Goal: Task Accomplishment & Management: Manage account settings

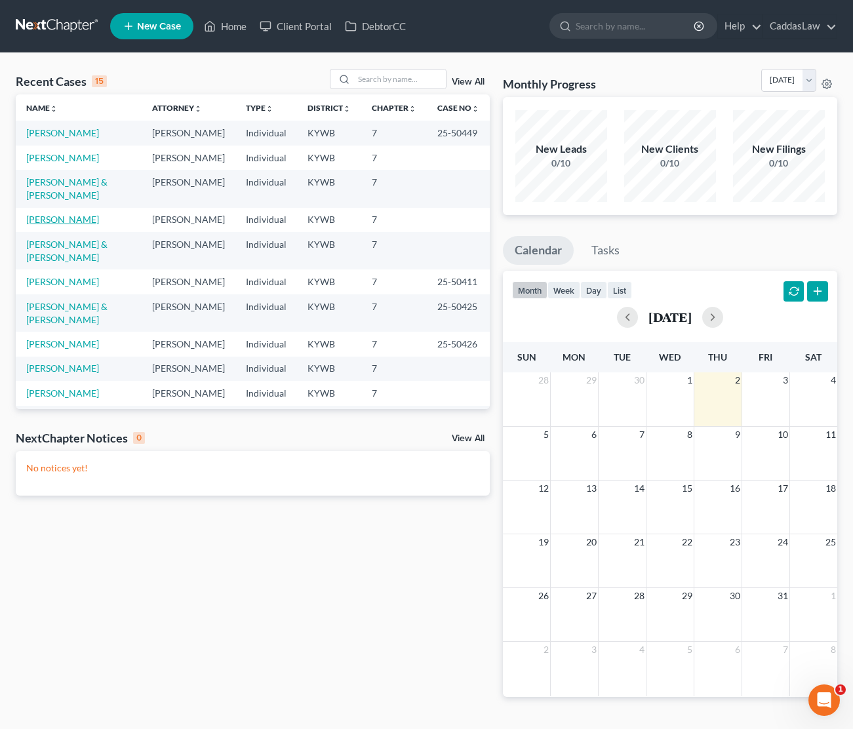
click at [50, 214] on link "[PERSON_NAME]" at bounding box center [62, 219] width 73 height 11
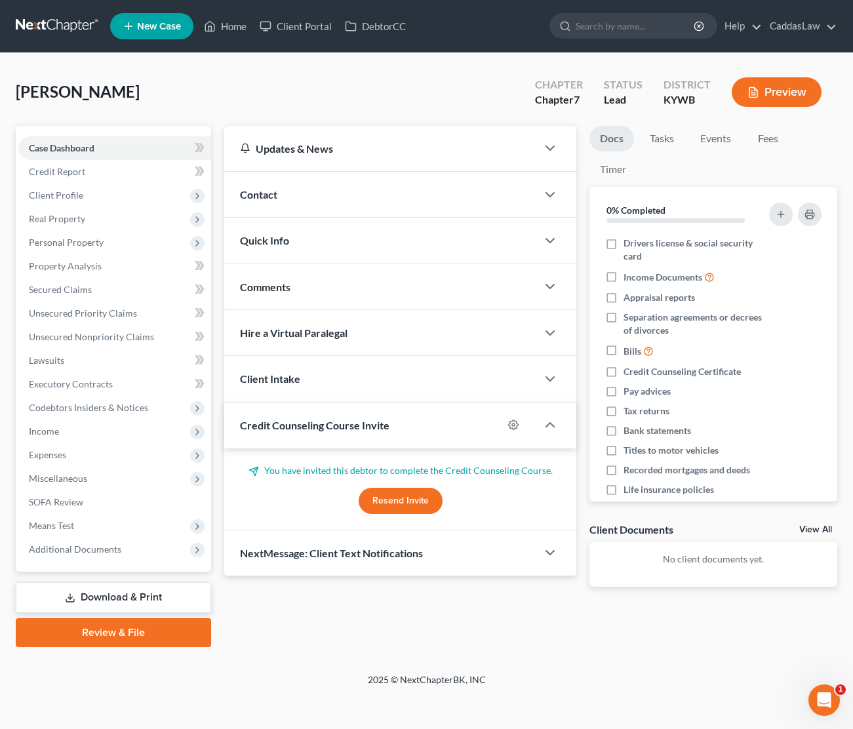
click at [404, 506] on button "Resend Invite" at bounding box center [401, 501] width 84 height 26
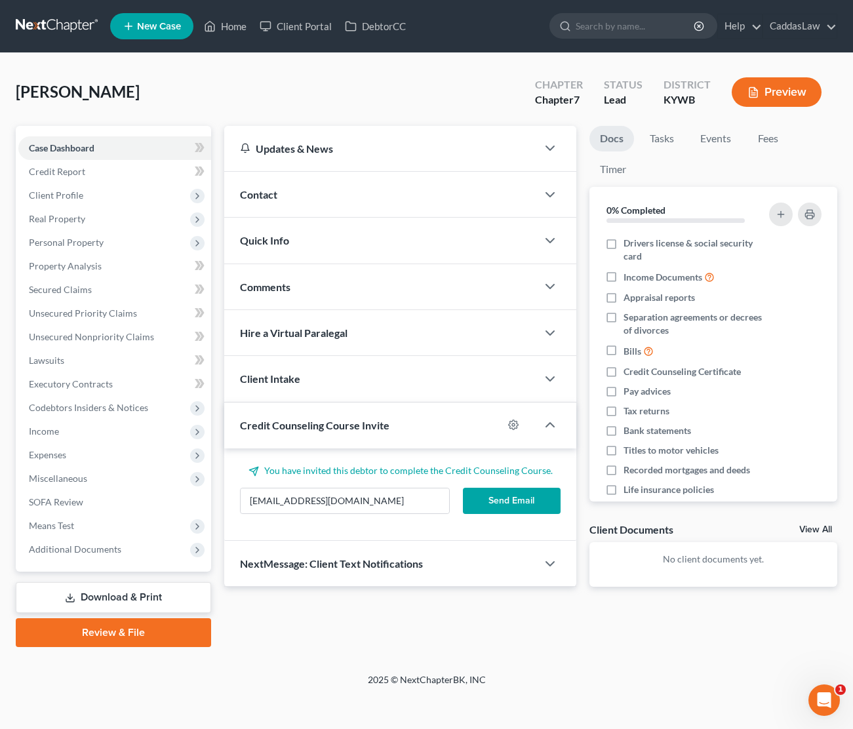
click at [490, 503] on button "Send Email" at bounding box center [512, 501] width 98 height 26
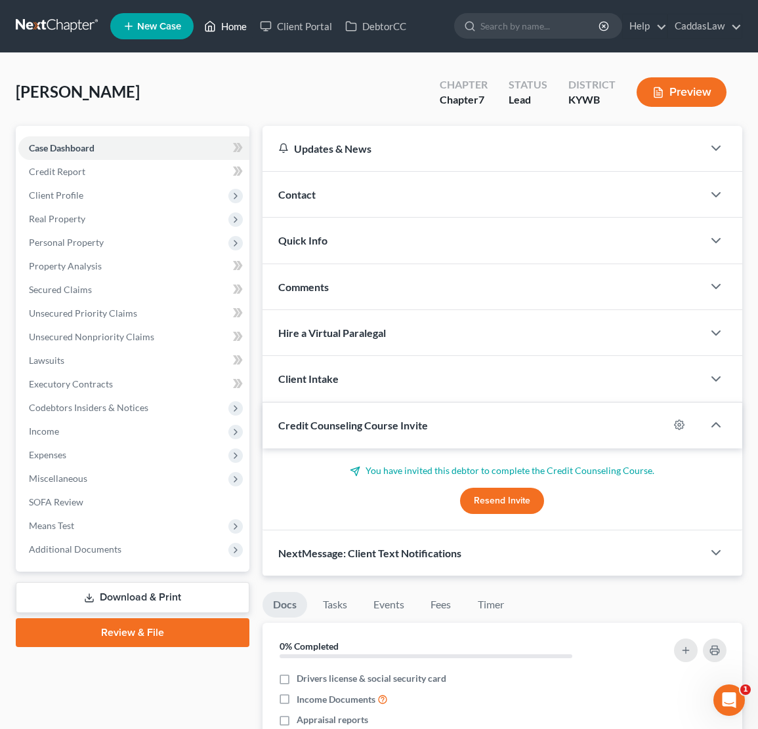
click at [222, 26] on link "Home" at bounding box center [225, 26] width 56 height 24
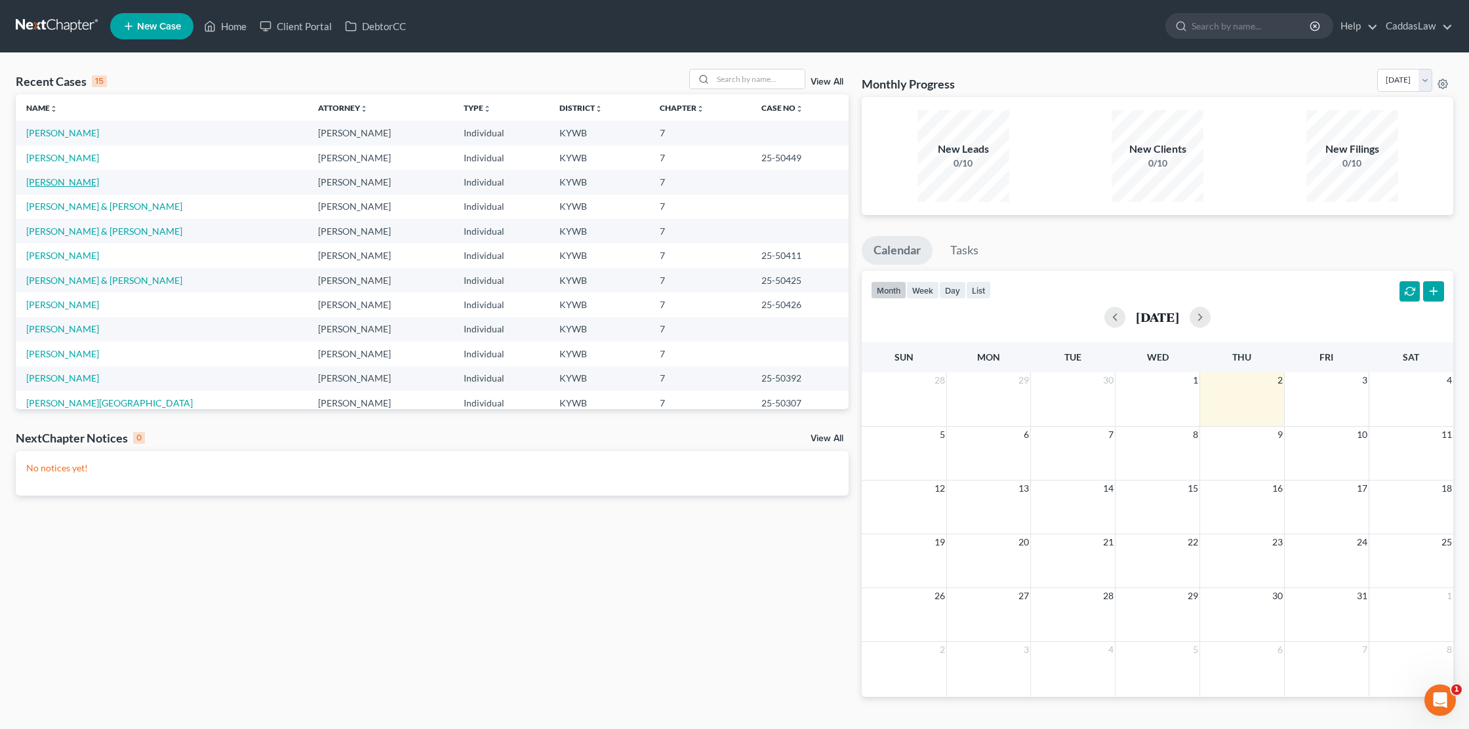
click at [60, 184] on link "[PERSON_NAME]" at bounding box center [62, 181] width 73 height 11
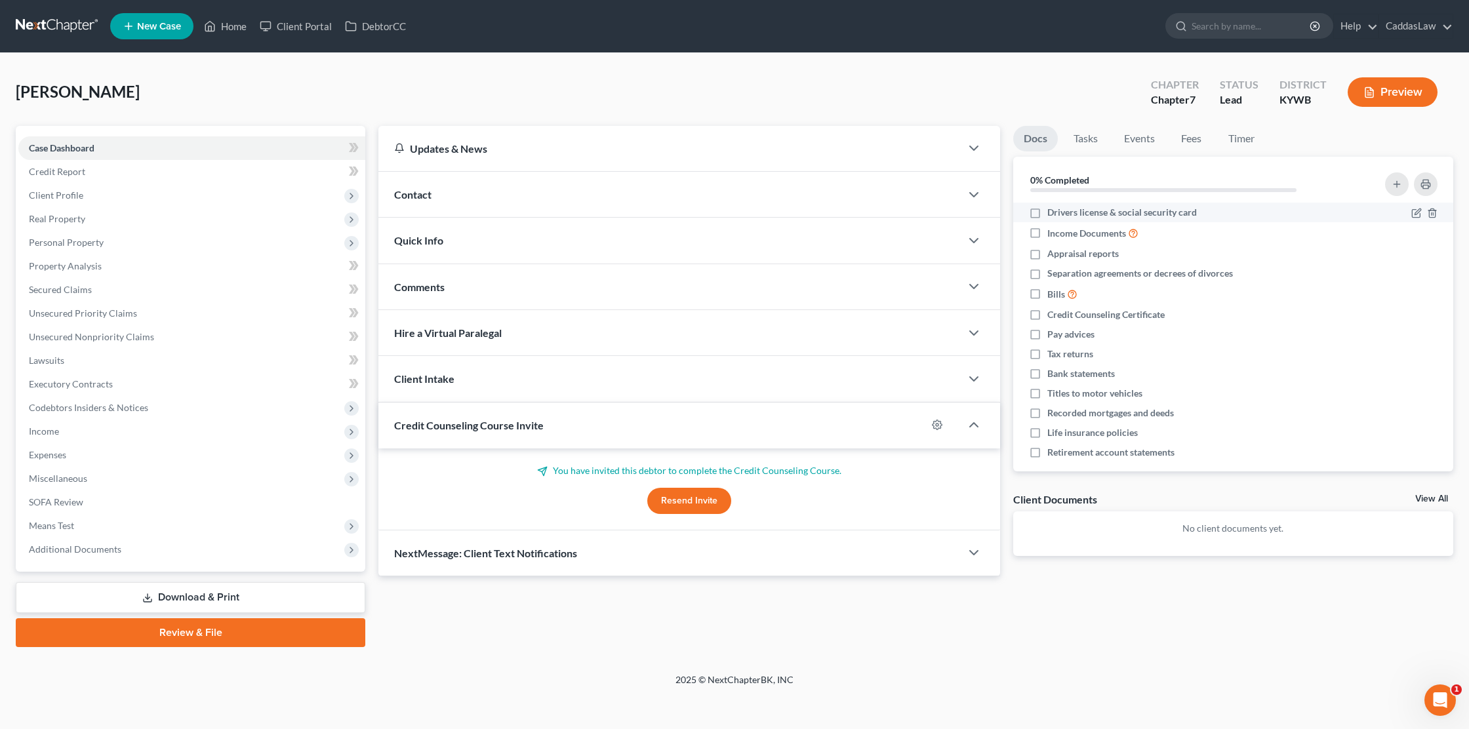
click at [853, 215] on label "Drivers license & social security card" at bounding box center [1123, 212] width 150 height 13
click at [853, 215] on input "Drivers license & social security card" at bounding box center [1057, 210] width 9 height 9
checkbox input "true"
click at [853, 239] on label "Income Documents" at bounding box center [1093, 233] width 91 height 15
click at [853, 234] on input "Income Documents" at bounding box center [1057, 230] width 9 height 9
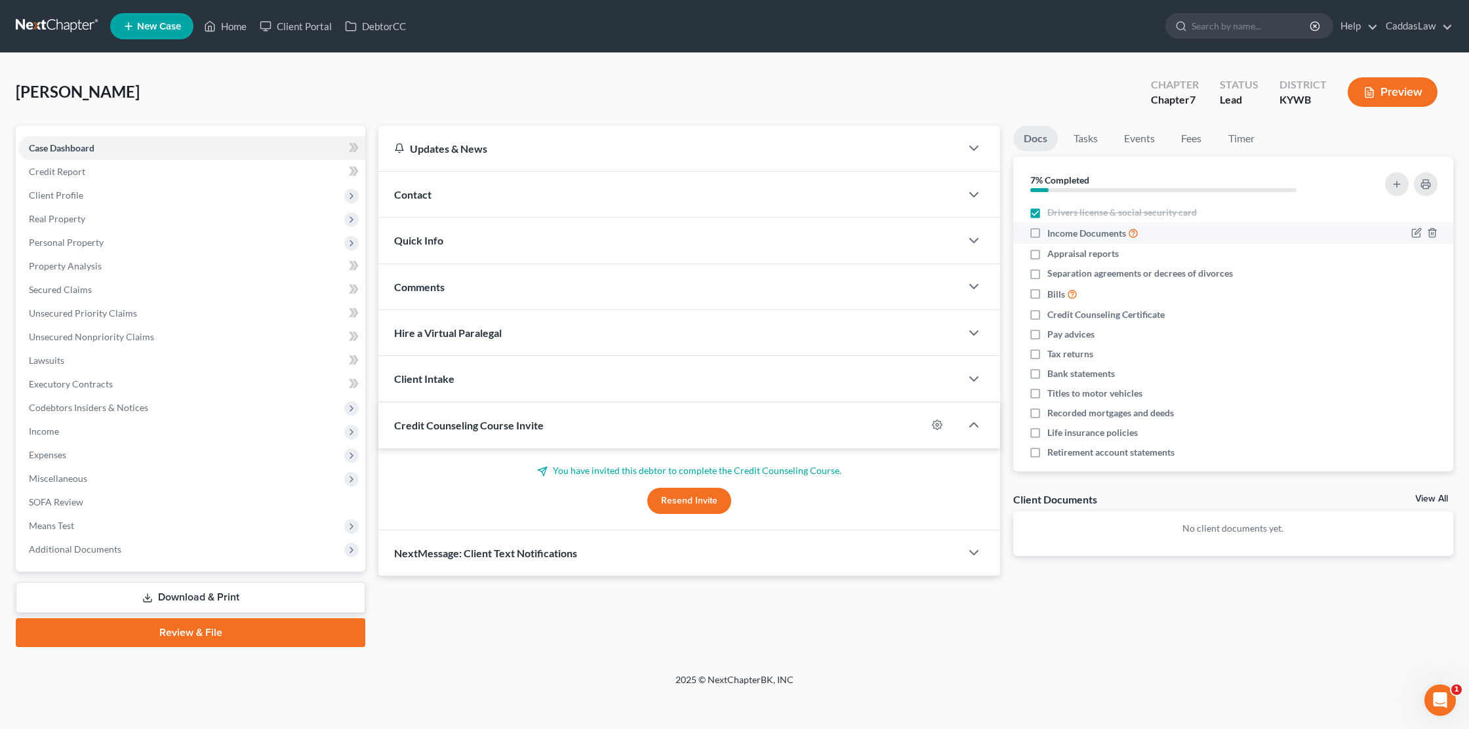
checkbox input "true"
click at [853, 255] on label "Appraisal reports" at bounding box center [1084, 253] width 72 height 13
click at [853, 255] on input "Appraisal reports" at bounding box center [1057, 251] width 9 height 9
checkbox input "true"
click at [853, 276] on label "Separation agreements or decrees of divorces" at bounding box center [1141, 273] width 186 height 13
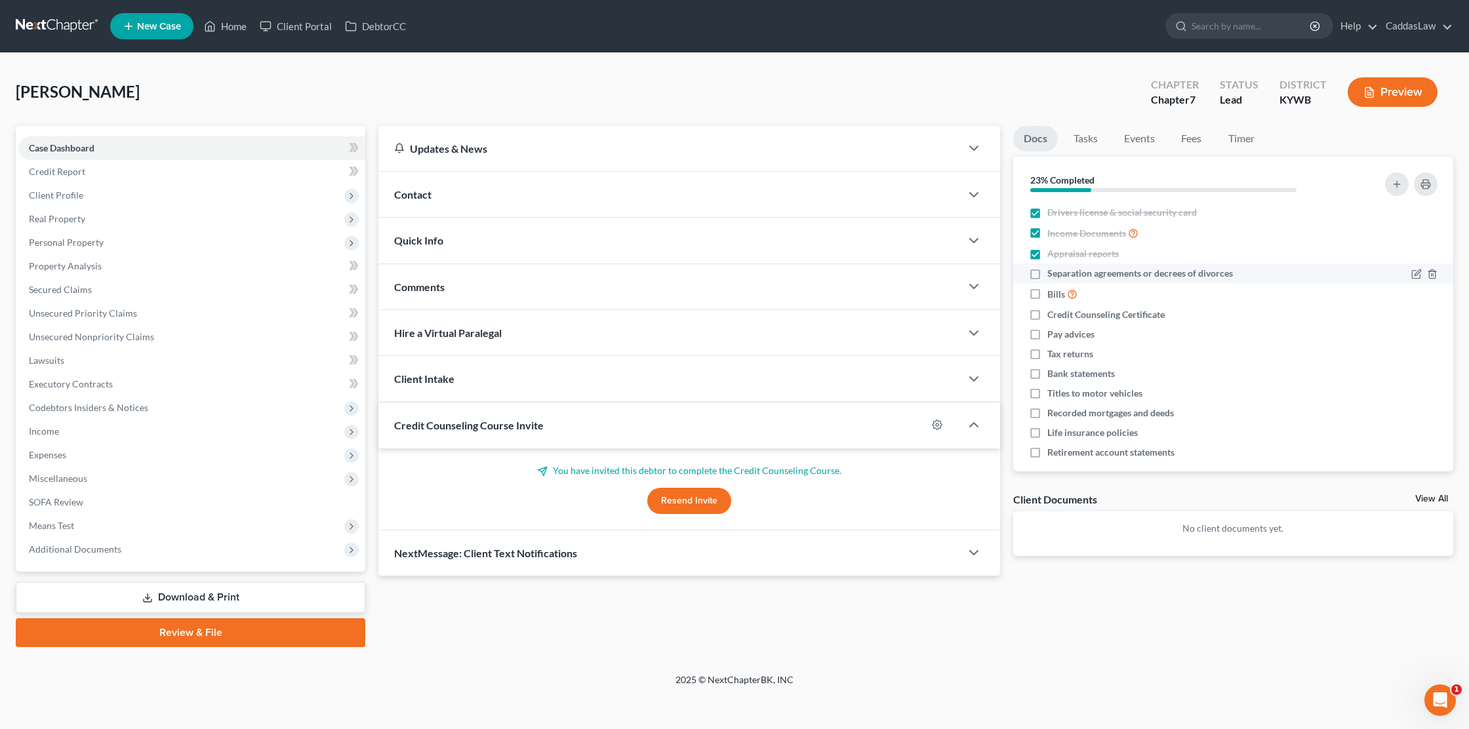
click at [853, 276] on input "Separation agreements or decrees of divorces" at bounding box center [1057, 271] width 9 height 9
checkbox input "true"
click at [853, 291] on label "Bills" at bounding box center [1063, 294] width 30 height 15
click at [853, 291] on input "Bills" at bounding box center [1057, 291] width 9 height 9
checkbox input "true"
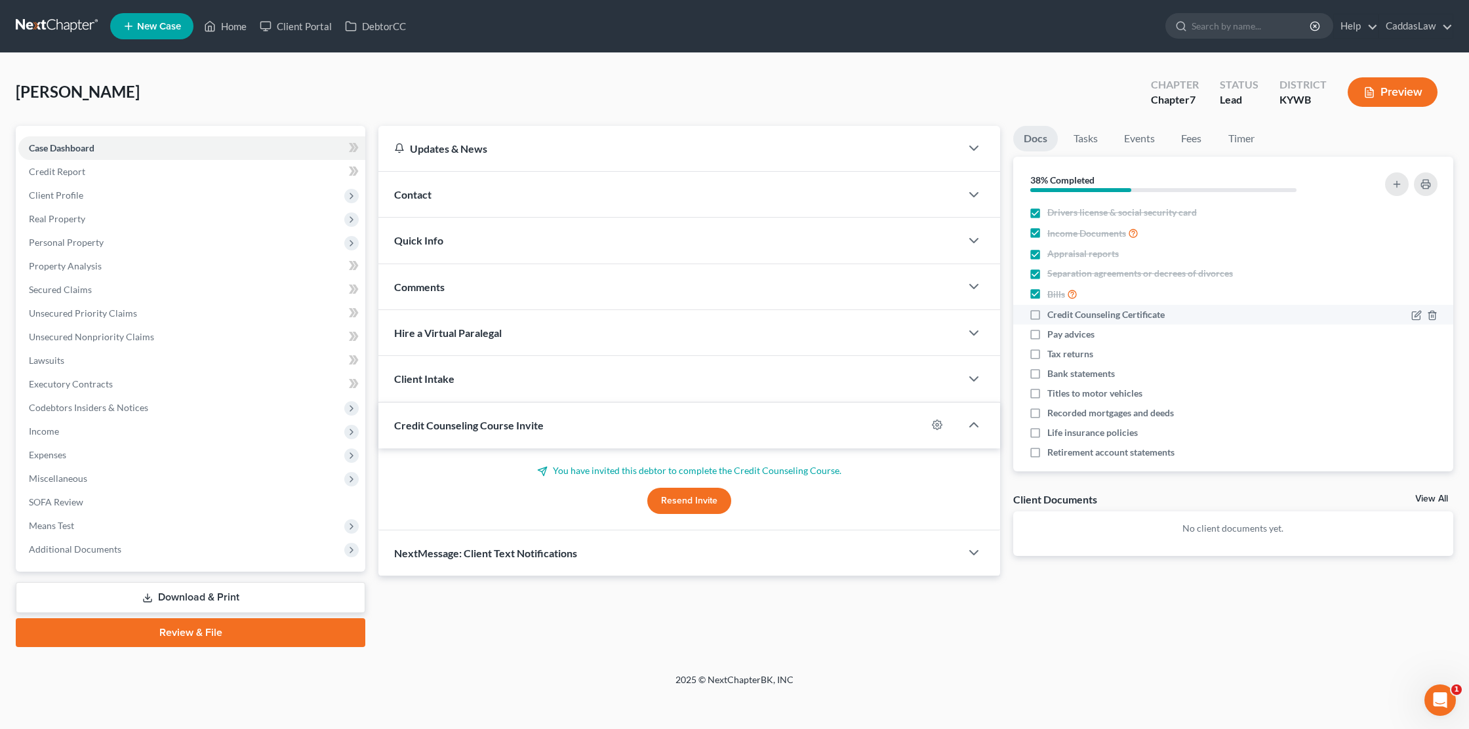
click at [853, 312] on label "Credit Counseling Certificate" at bounding box center [1106, 314] width 117 height 13
click at [853, 312] on input "Credit Counseling Certificate" at bounding box center [1057, 312] width 9 height 9
click at [853, 312] on label "Credit Counseling Certificate" at bounding box center [1106, 314] width 117 height 13
click at [853, 312] on input "Credit Counseling Certificate" at bounding box center [1057, 312] width 9 height 9
checkbox input "false"
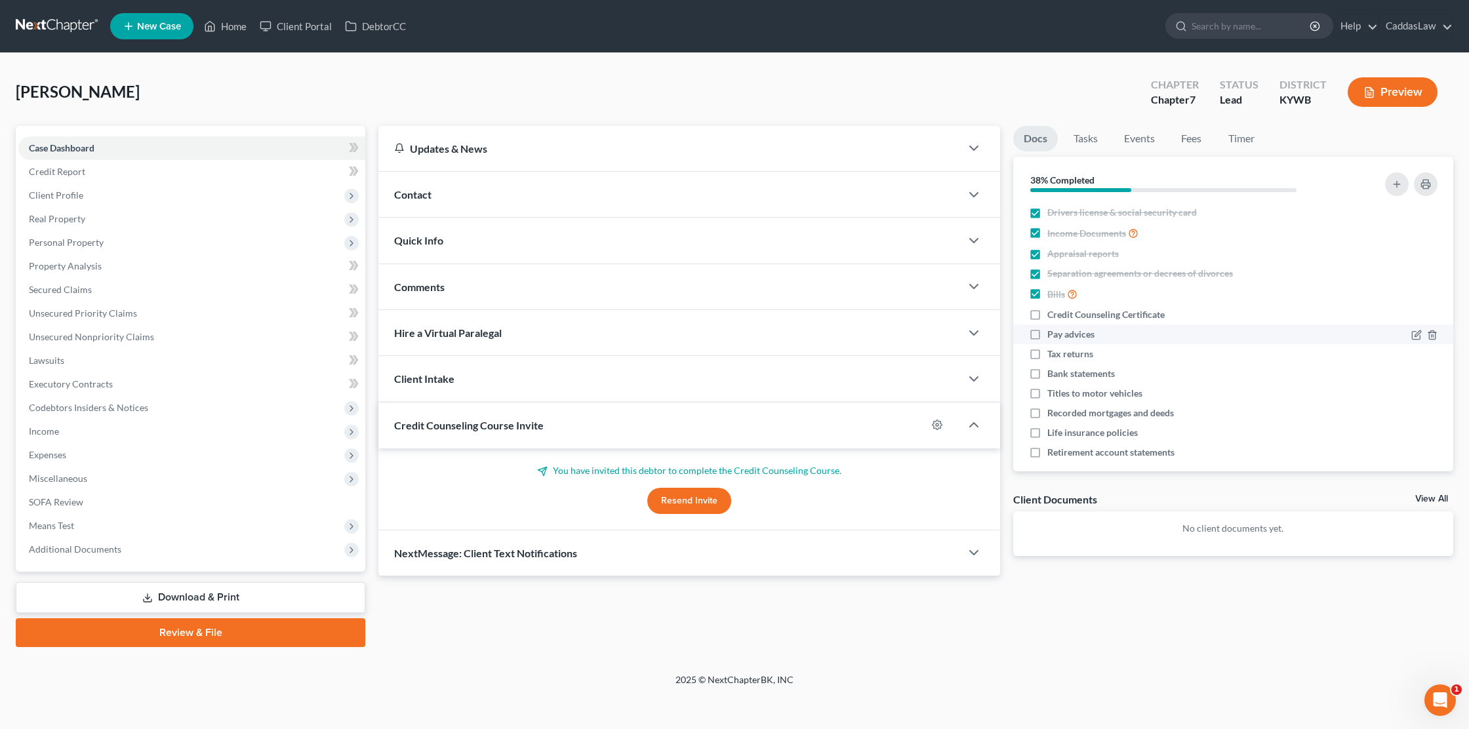
click at [853, 333] on label "Pay advices" at bounding box center [1071, 334] width 47 height 13
click at [853, 333] on input "Pay advices" at bounding box center [1057, 332] width 9 height 9
checkbox input "true"
click at [853, 355] on label "Tax returns" at bounding box center [1071, 354] width 46 height 13
click at [853, 355] on input "Tax returns" at bounding box center [1057, 352] width 9 height 9
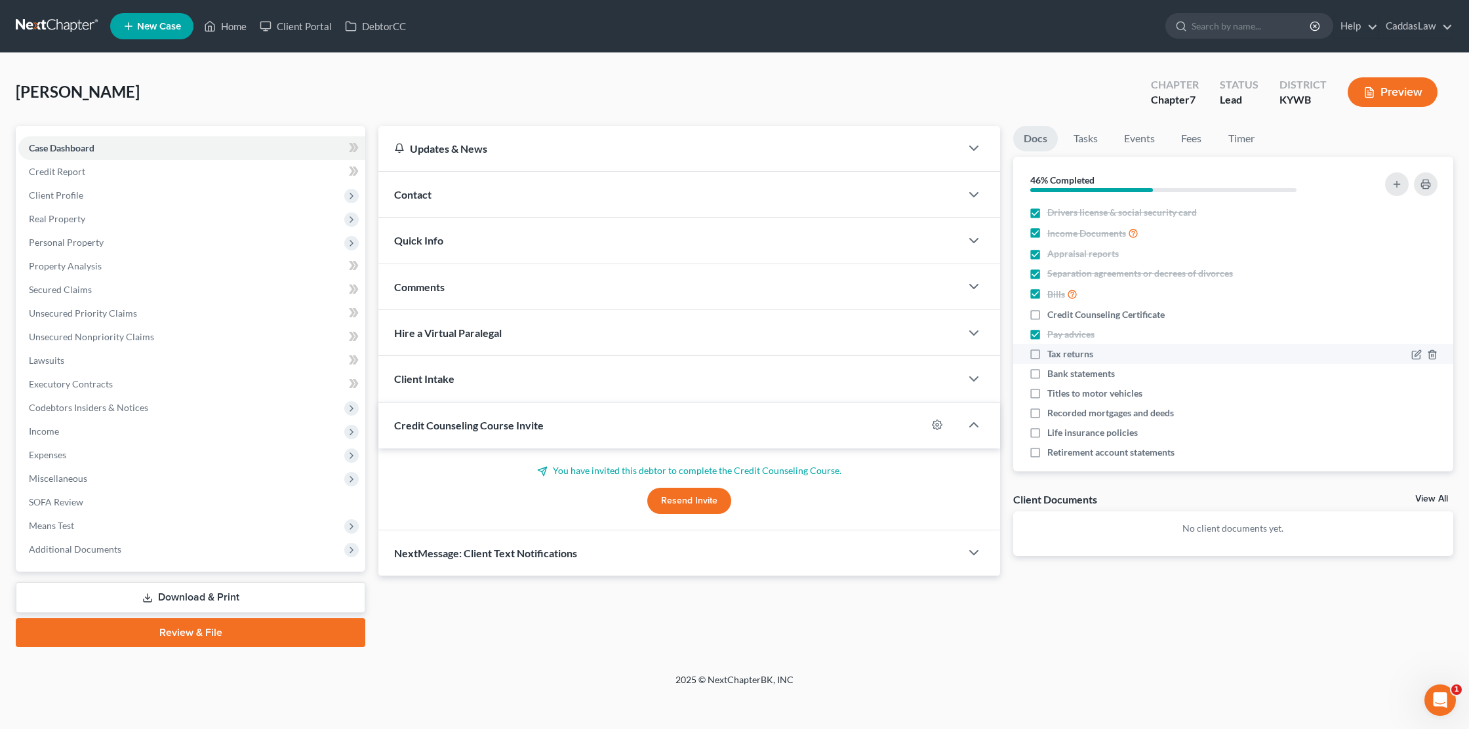
checkbox input "true"
click at [853, 372] on label "Bank statements" at bounding box center [1082, 373] width 68 height 13
click at [853, 372] on input "Bank statements" at bounding box center [1057, 371] width 9 height 9
checkbox input "true"
click at [853, 397] on label "Titles to motor vehicles" at bounding box center [1095, 393] width 95 height 13
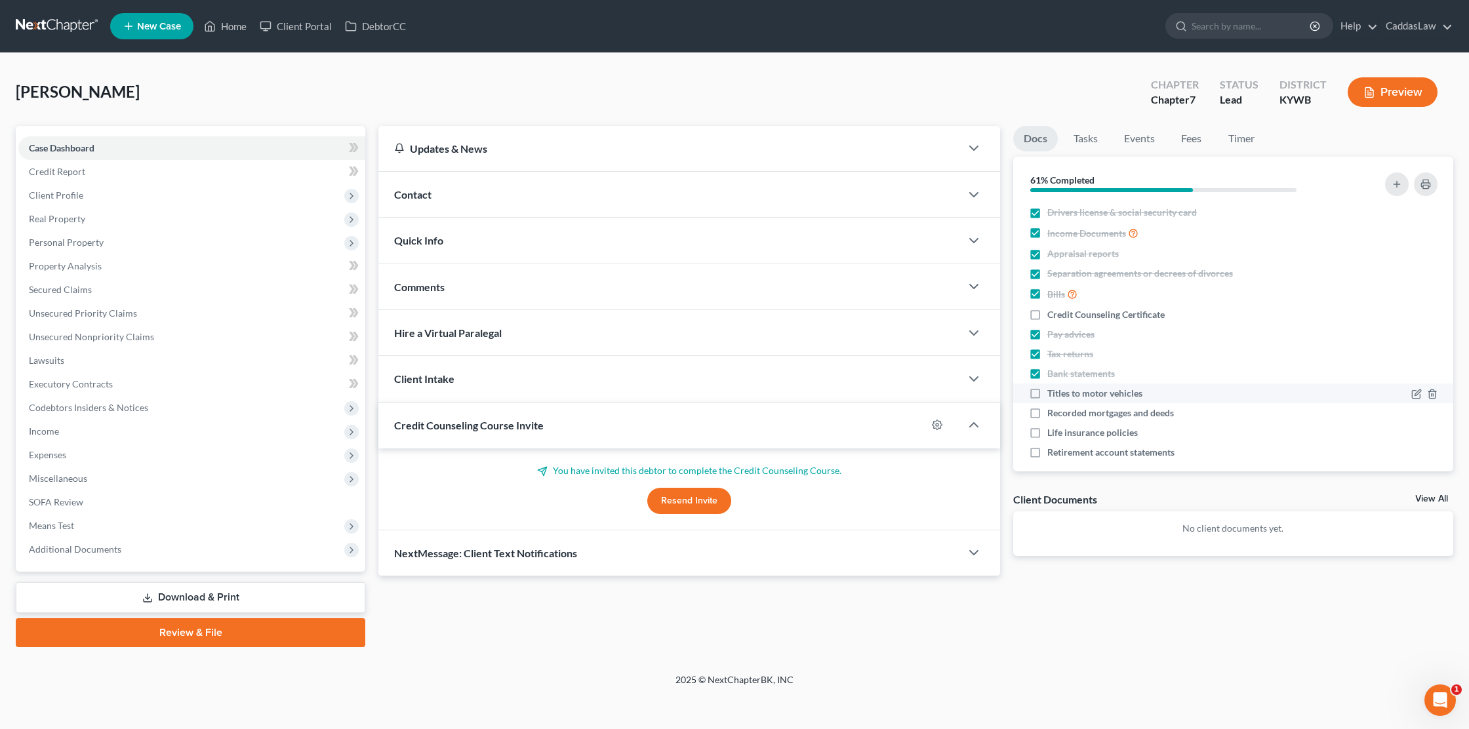
click at [853, 396] on input "Titles to motor vehicles" at bounding box center [1057, 391] width 9 height 9
click at [853, 397] on label "Titles to motor vehicles" at bounding box center [1095, 393] width 95 height 13
click at [853, 396] on input "Titles to motor vehicles" at bounding box center [1057, 391] width 9 height 9
checkbox input "false"
click at [853, 417] on label "Recorded mortgages and deeds" at bounding box center [1111, 413] width 127 height 13
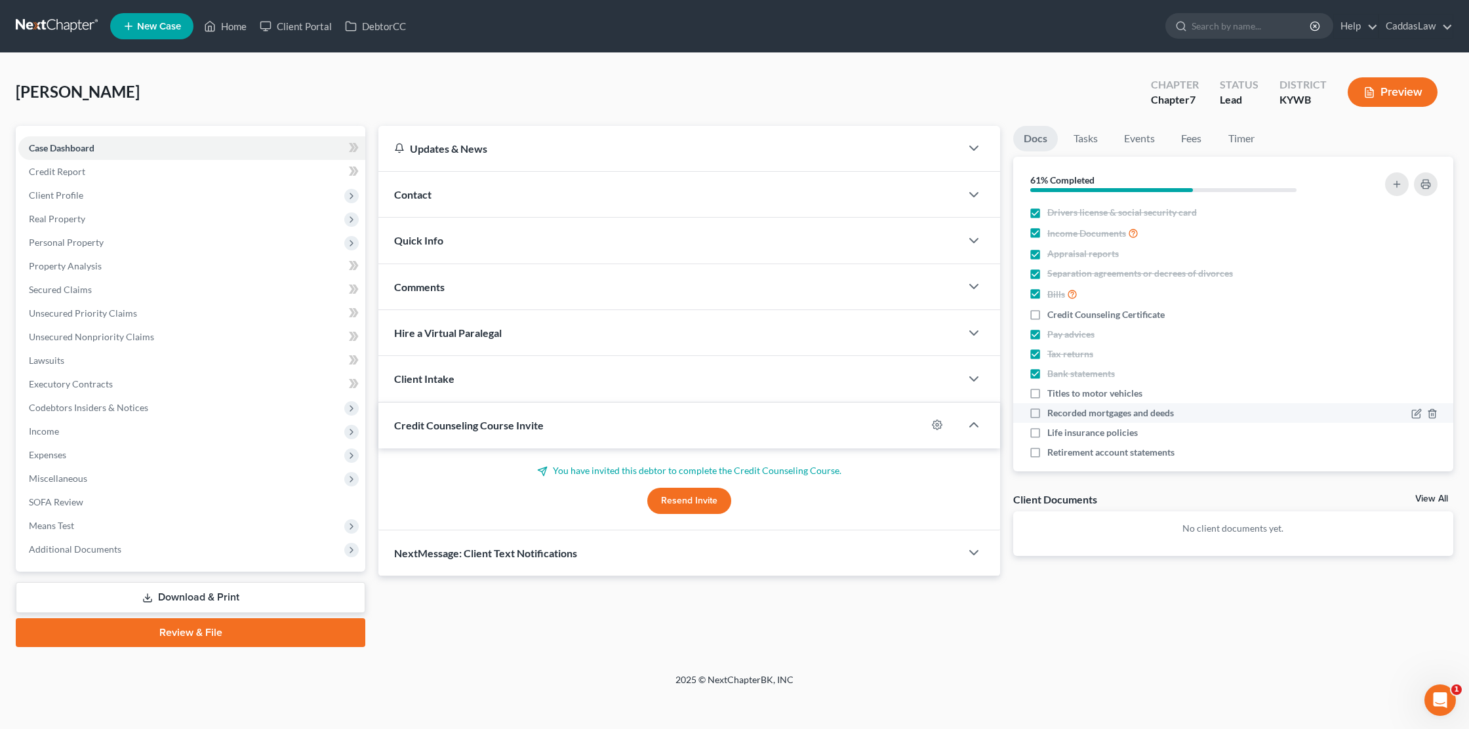
click at [853, 415] on input "Recorded mortgages and deeds" at bounding box center [1057, 411] width 9 height 9
checkbox input "true"
click at [853, 433] on label "Life insurance policies" at bounding box center [1093, 432] width 91 height 13
click at [853, 433] on input "Life insurance policies" at bounding box center [1057, 430] width 9 height 9
checkbox input "true"
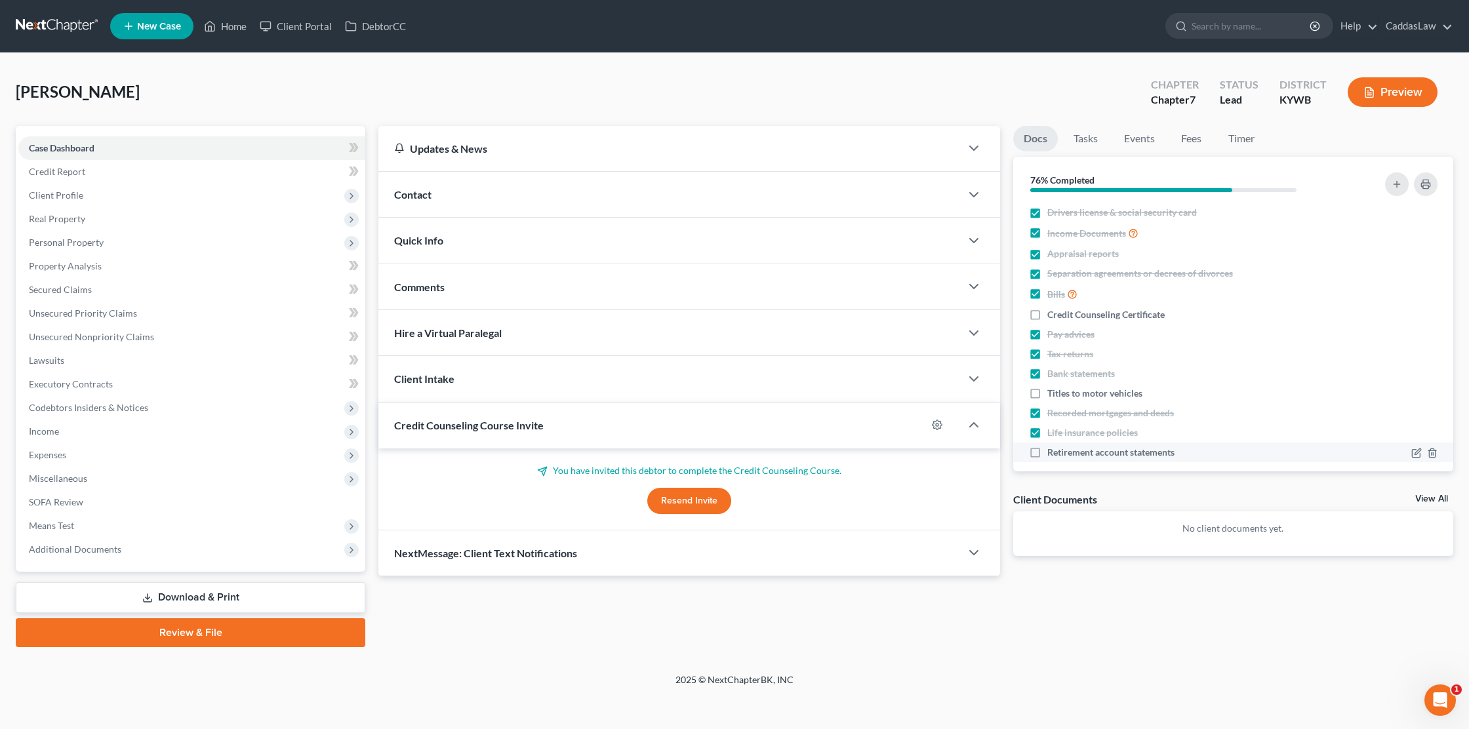
click at [853, 448] on label "Retirement account statements" at bounding box center [1111, 452] width 127 height 13
click at [853, 448] on input "Retirement account statements" at bounding box center [1057, 450] width 9 height 9
checkbox input "true"
click at [853, 392] on label "Titles to motor vehicles" at bounding box center [1095, 393] width 95 height 13
click at [853, 392] on input "Titles to motor vehicles" at bounding box center [1057, 391] width 9 height 9
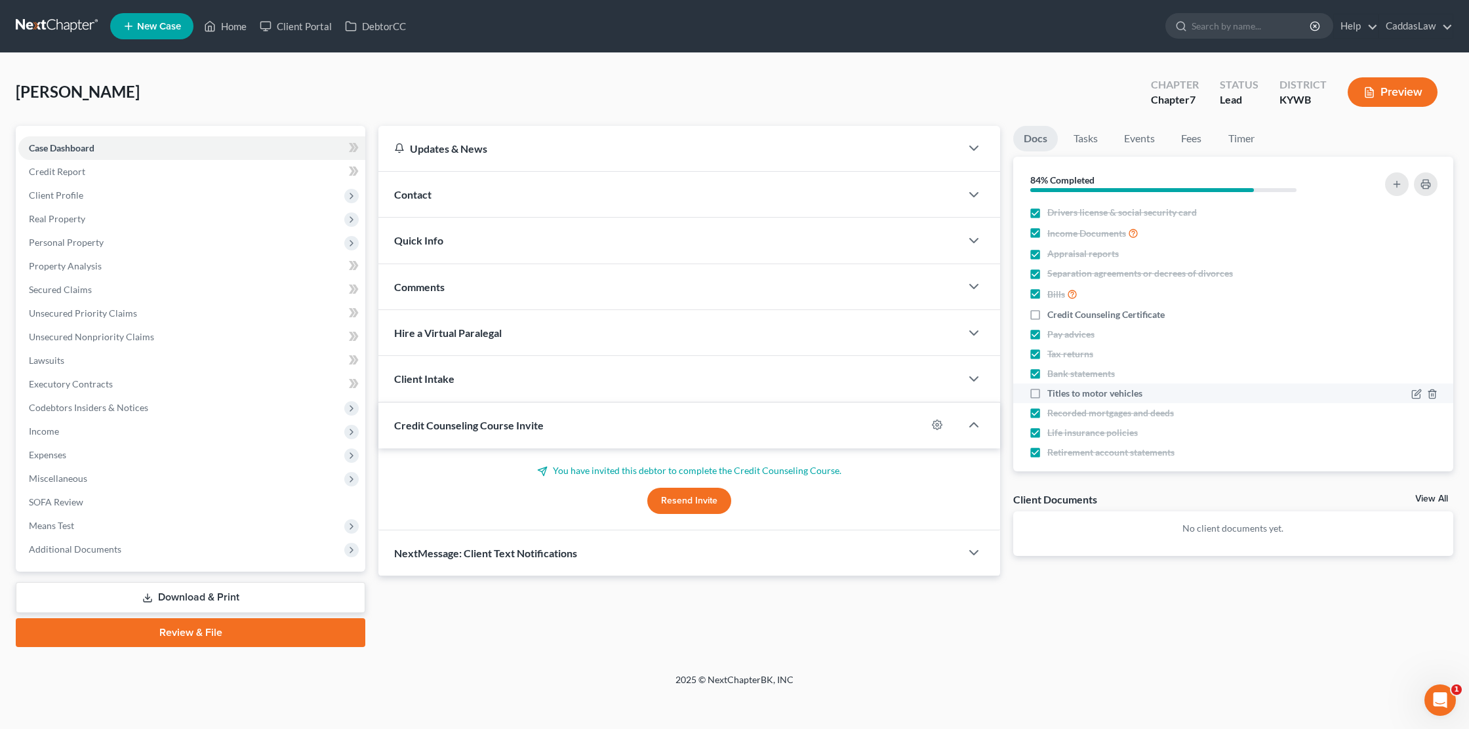
checkbox input "true"
click at [53, 426] on span "Income" at bounding box center [44, 431] width 30 height 11
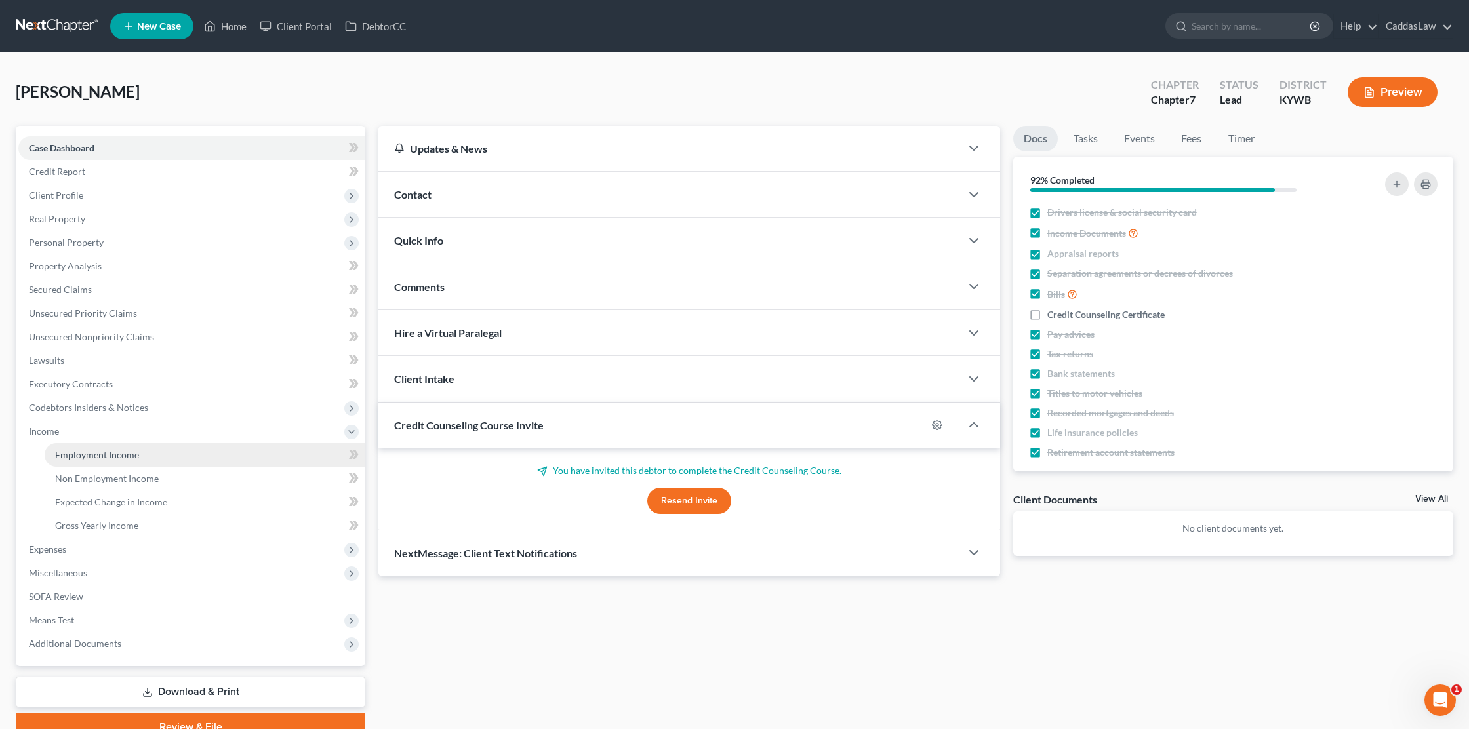
click at [84, 454] on span "Employment Income" at bounding box center [97, 454] width 84 height 11
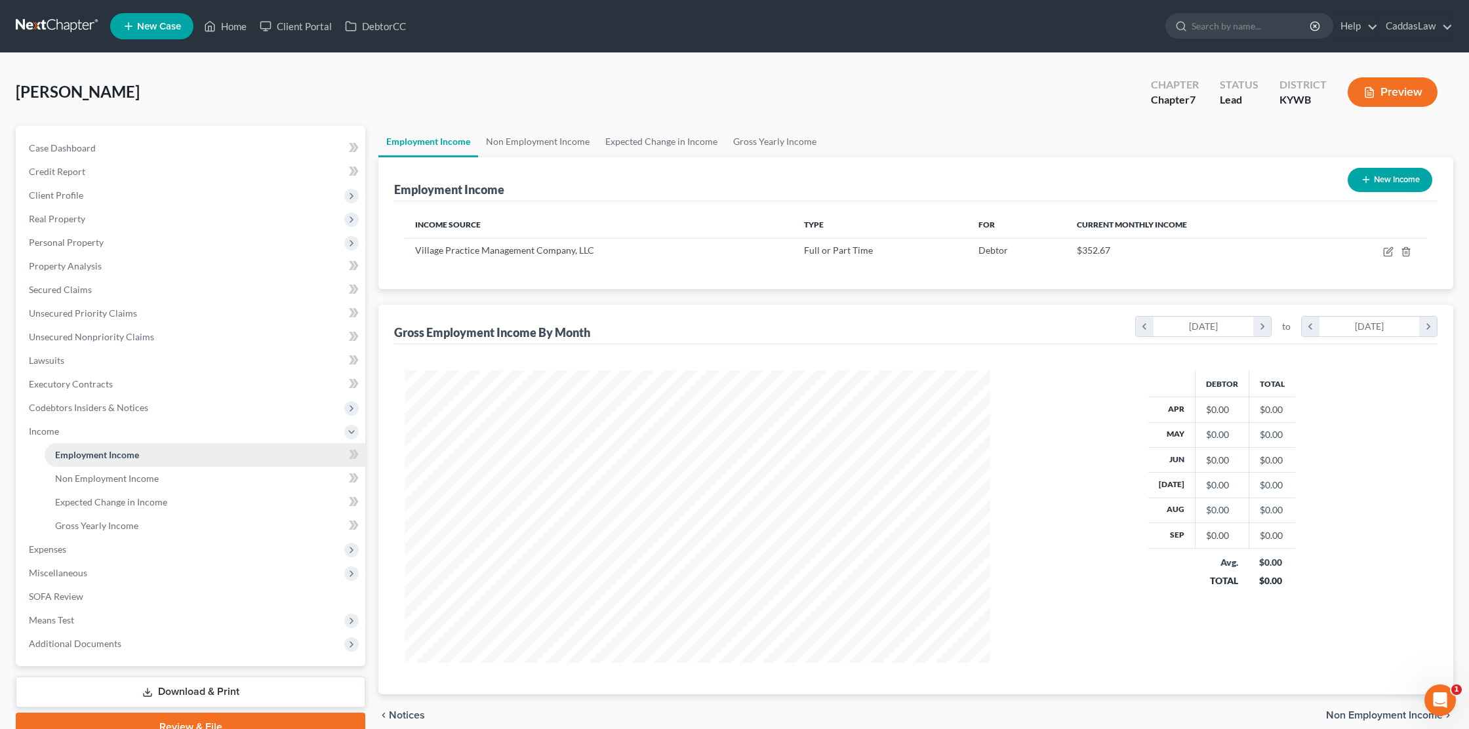
scroll to position [293, 612]
